Goal: Check status: Check status

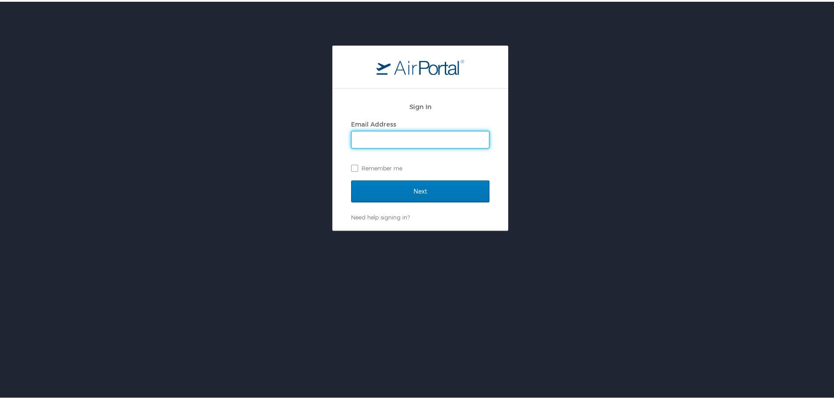
click at [380, 139] on input "Email Address" at bounding box center [421, 138] width 138 height 17
type input "[EMAIL_ADDRESS][DOMAIN_NAME]"
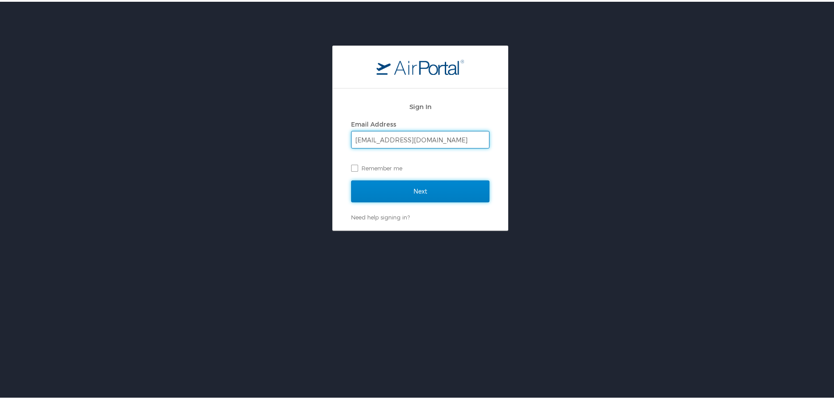
click at [388, 191] on input "Next" at bounding box center [420, 190] width 138 height 22
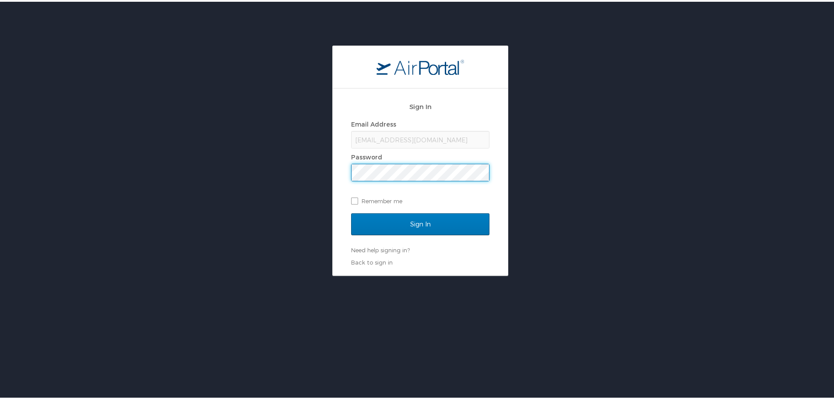
click at [351, 212] on input "Sign In" at bounding box center [420, 223] width 138 height 22
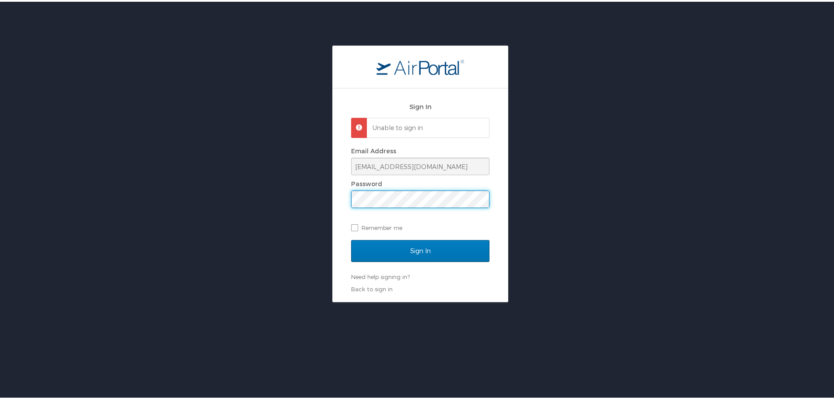
click at [318, 201] on div "Sign In Unable to sign in Email Address [EMAIL_ADDRESS][DOMAIN_NAME] Password R…" at bounding box center [420, 172] width 841 height 257
click at [351, 238] on input "Sign In" at bounding box center [420, 249] width 138 height 22
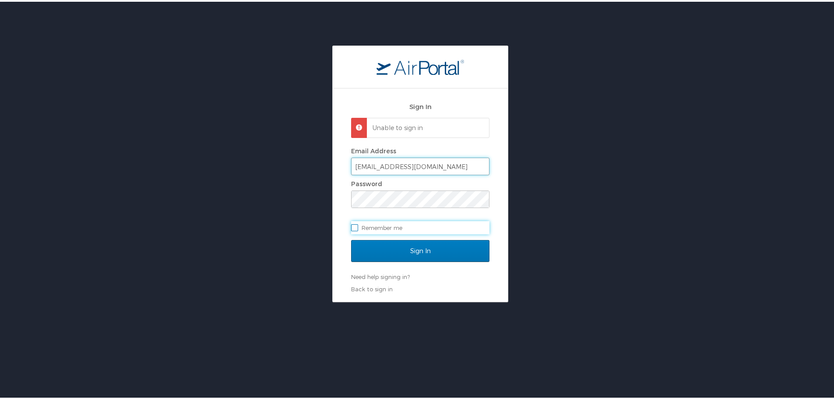
click at [355, 166] on input "hd@msu.edu" at bounding box center [421, 164] width 138 height 17
type input "lynde@msu.edu"
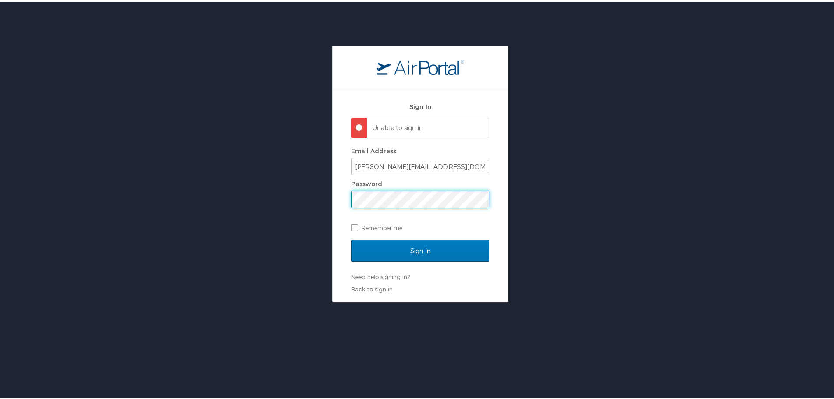
click at [303, 196] on div "Sign In Unable to sign in Email Address lynde@msu.edu Password Remember me Sign…" at bounding box center [420, 172] width 841 height 257
click at [351, 238] on input "Sign In" at bounding box center [420, 249] width 138 height 22
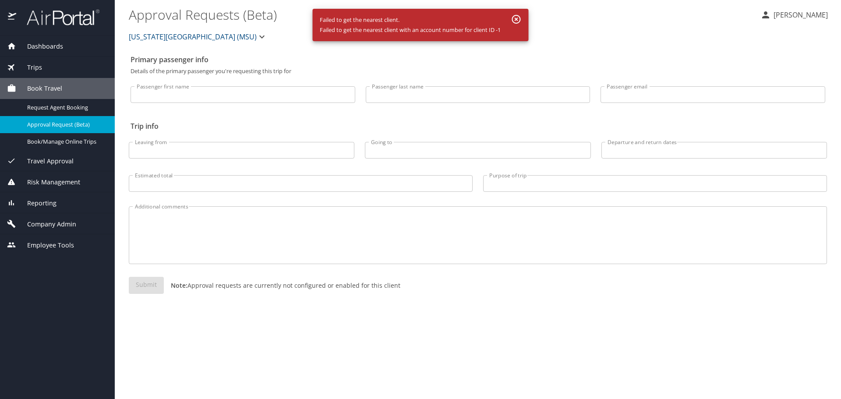
click at [399, 95] on input "Passenger last name" at bounding box center [478, 94] width 225 height 17
click at [30, 51] on span "Dashboards" at bounding box center [39, 47] width 47 height 10
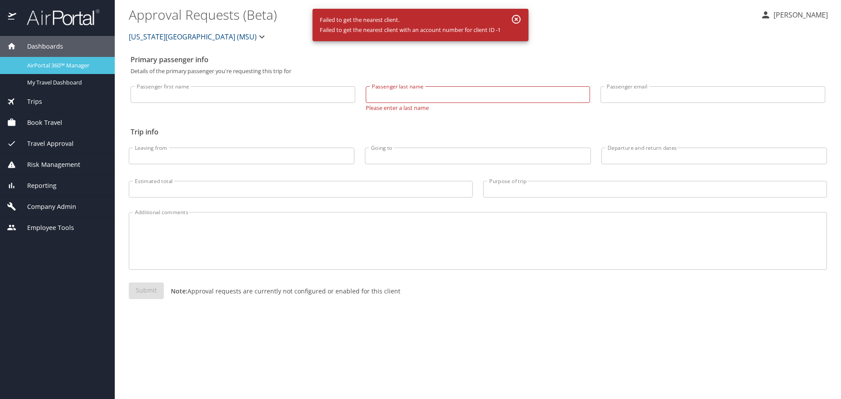
click at [44, 69] on span "AirPortal 360™ Manager" at bounding box center [65, 65] width 77 height 8
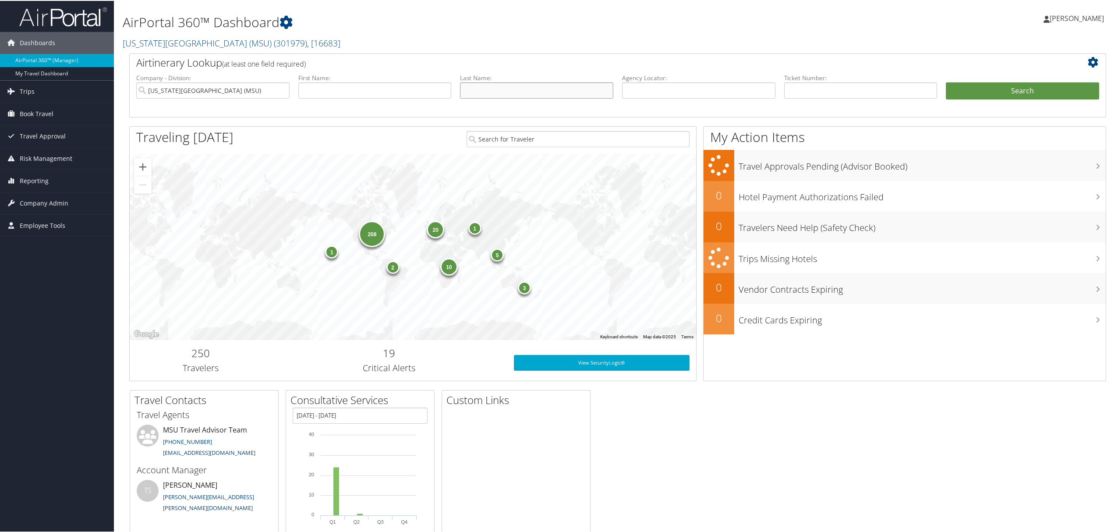
click at [491, 91] on input "text" at bounding box center [536, 89] width 153 height 16
type input "meyers"
click at [946, 81] on button "Search" at bounding box center [1022, 90] width 153 height 18
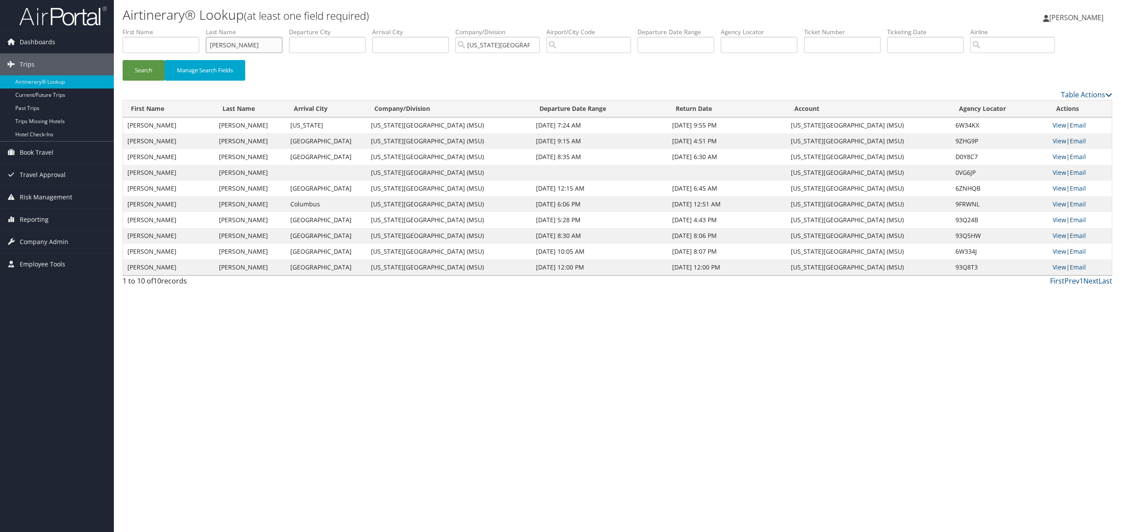
click at [219, 41] on input "[PERSON_NAME]" at bounding box center [244, 45] width 77 height 16
type input "[PERSON_NAME]"
click at [123, 60] on button "Search" at bounding box center [144, 70] width 42 height 21
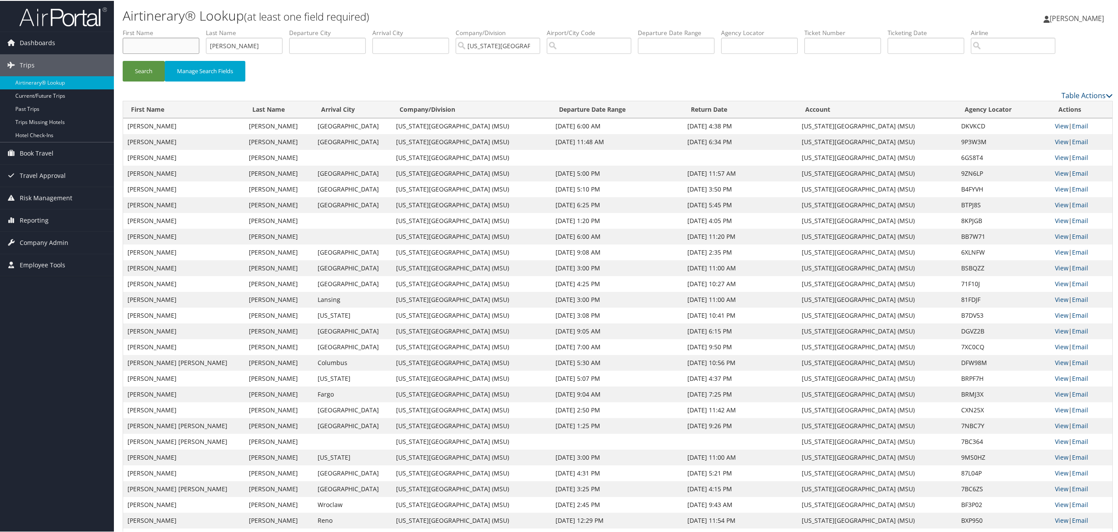
click at [181, 39] on input "text" at bounding box center [161, 45] width 77 height 16
type input "j"
click at [123, 60] on button "Search" at bounding box center [144, 70] width 42 height 21
